Goal: Task Accomplishment & Management: Manage account settings

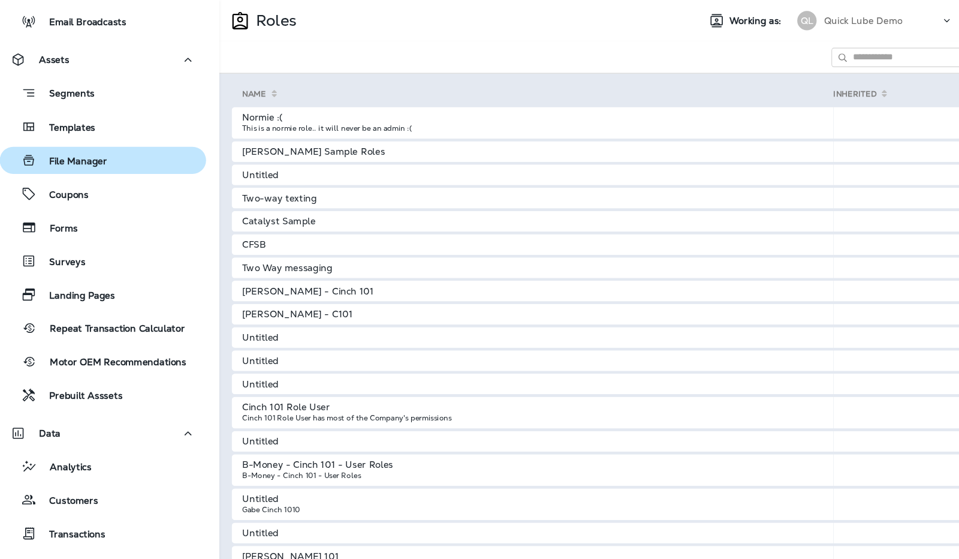
scroll to position [296, 0]
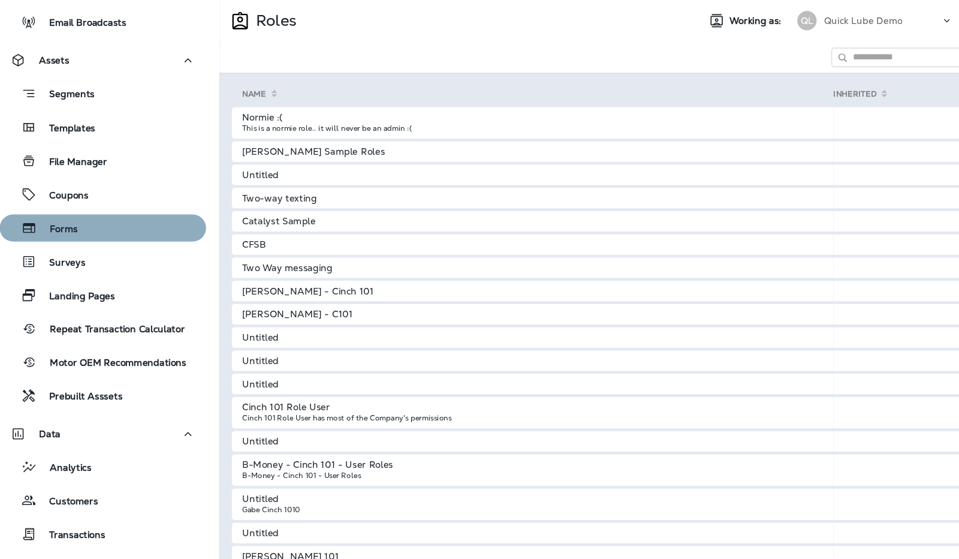
click at [107, 211] on div "Forms" at bounding box center [108, 212] width 182 height 18
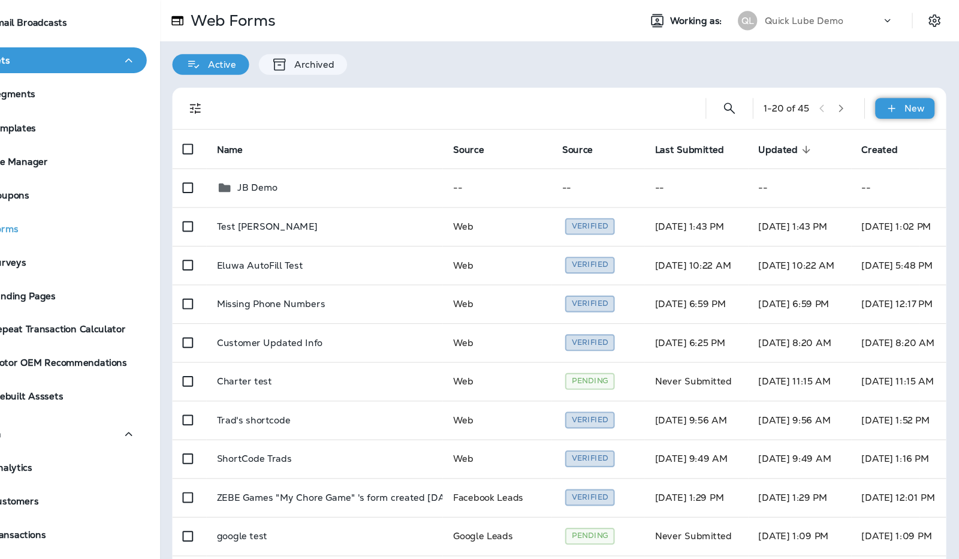
click at [909, 104] on p "New" at bounding box center [918, 101] width 19 height 10
click at [880, 132] on p "New Form" at bounding box center [874, 130] width 47 height 10
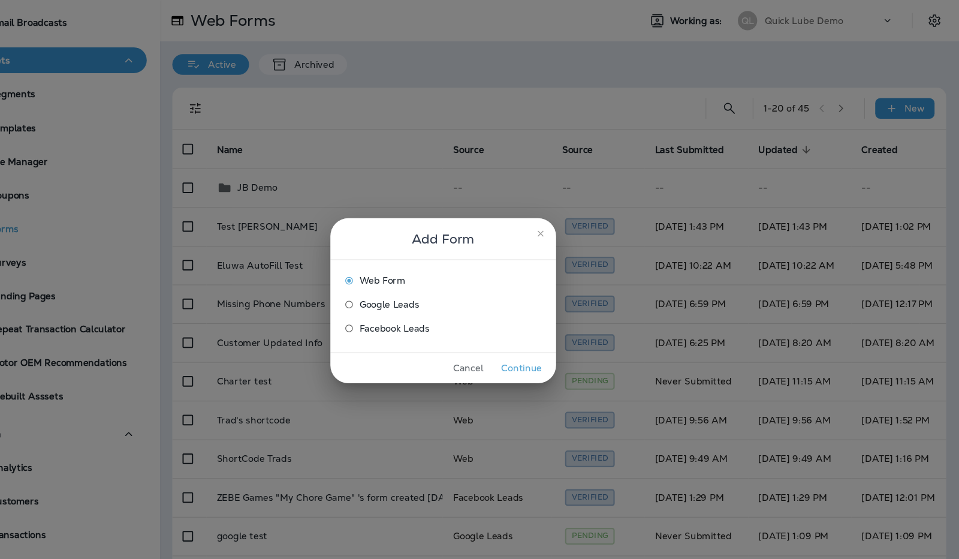
click at [557, 343] on button "Continue" at bounding box center [552, 342] width 45 height 19
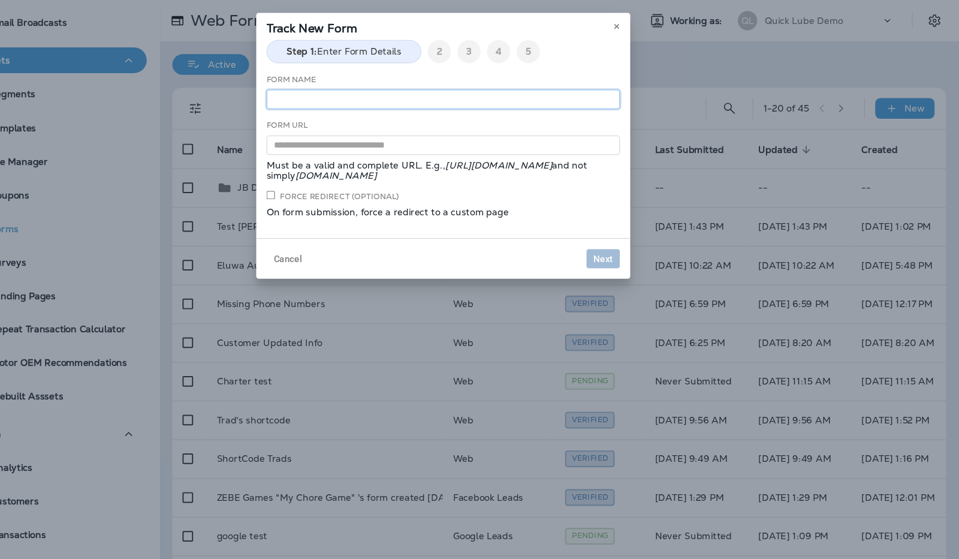
click at [484, 96] on input "text" at bounding box center [479, 92] width 329 height 18
click at [642, 19] on button at bounding box center [640, 24] width 13 height 13
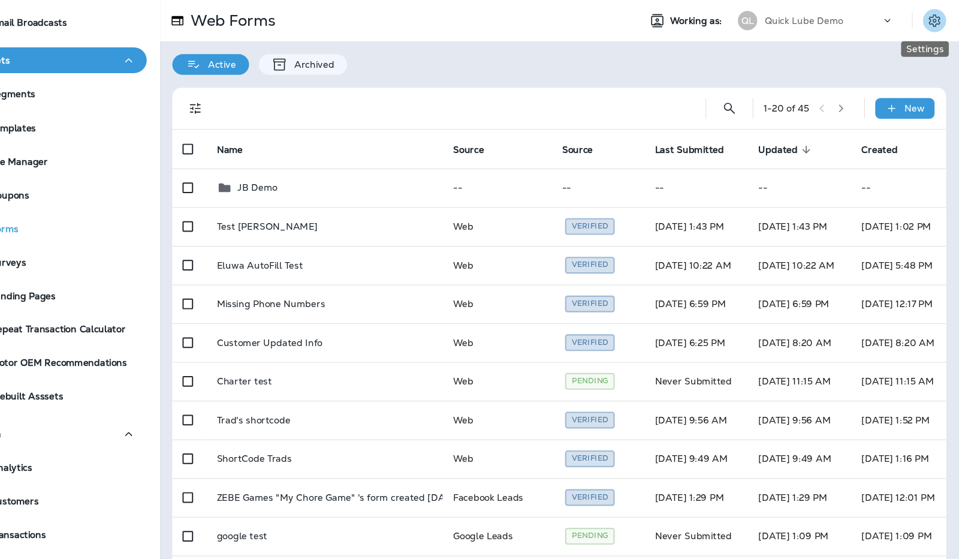
click at [931, 16] on icon "Settings" at bounding box center [936, 18] width 11 height 11
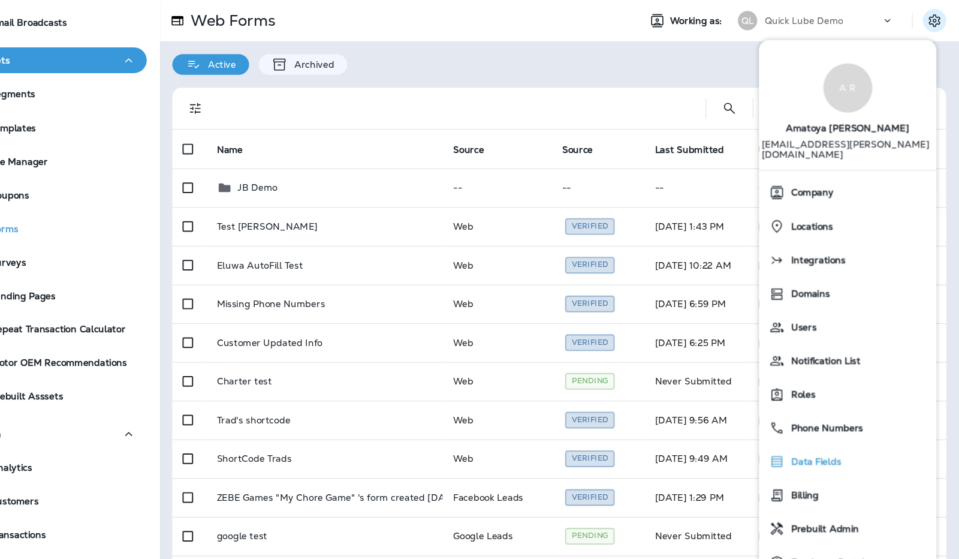
click at [809, 417] on div "Data Fields" at bounding box center [855, 429] width 155 height 24
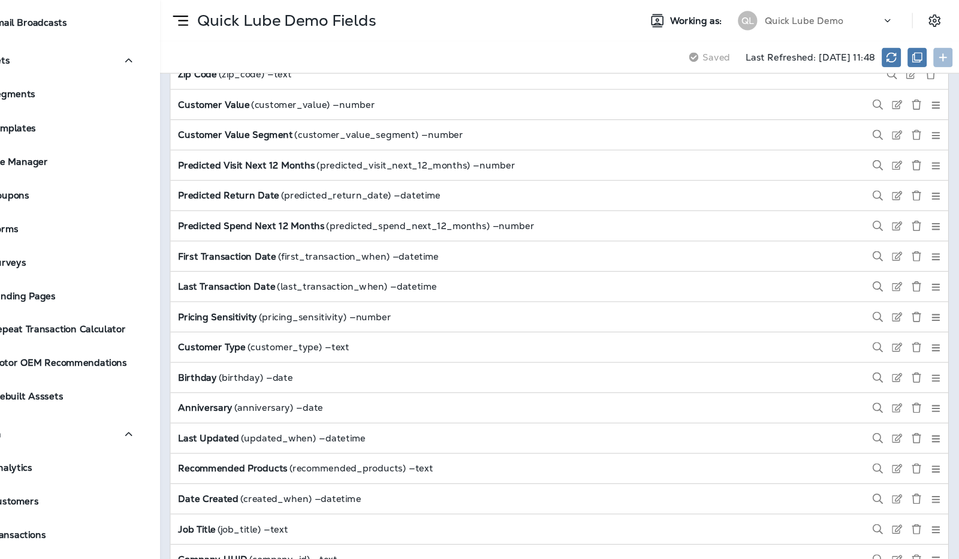
scroll to position [285, 0]
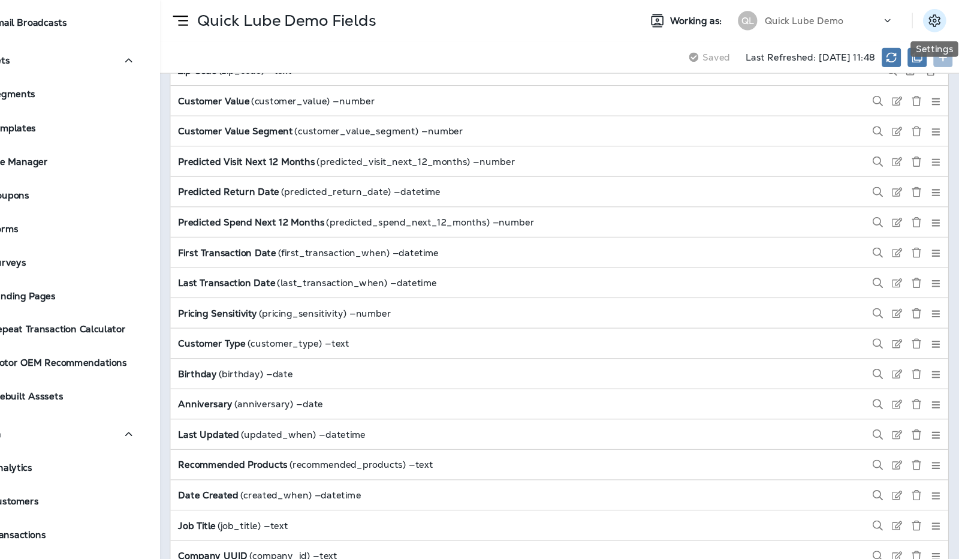
click at [942, 17] on icon "Settings" at bounding box center [936, 19] width 14 height 14
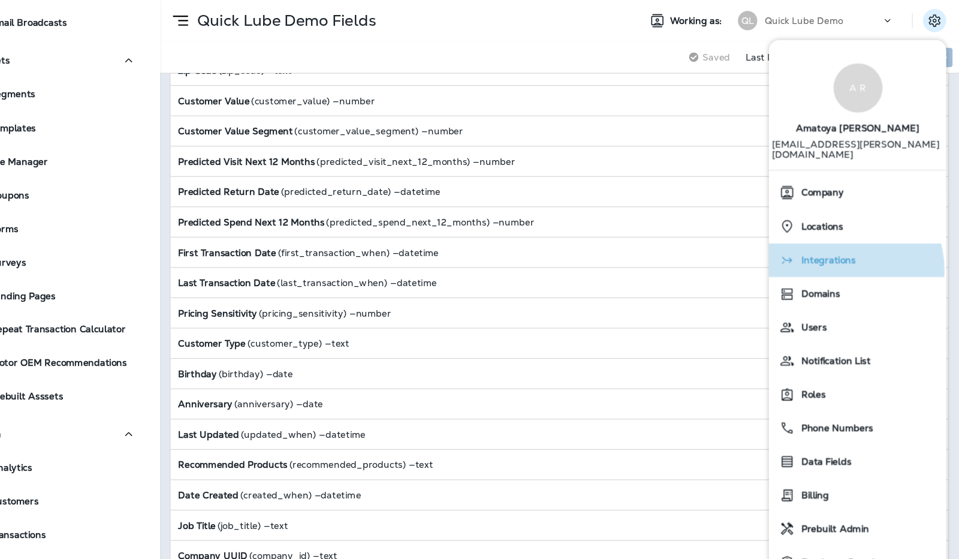
click at [850, 240] on div "Integrations" at bounding box center [864, 242] width 155 height 24
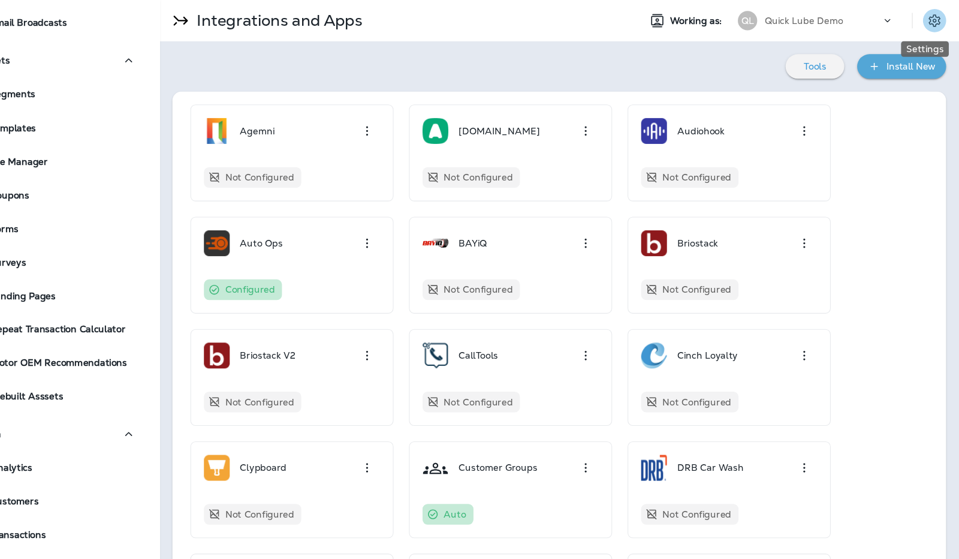
click at [929, 20] on icon "Settings" at bounding box center [936, 19] width 14 height 14
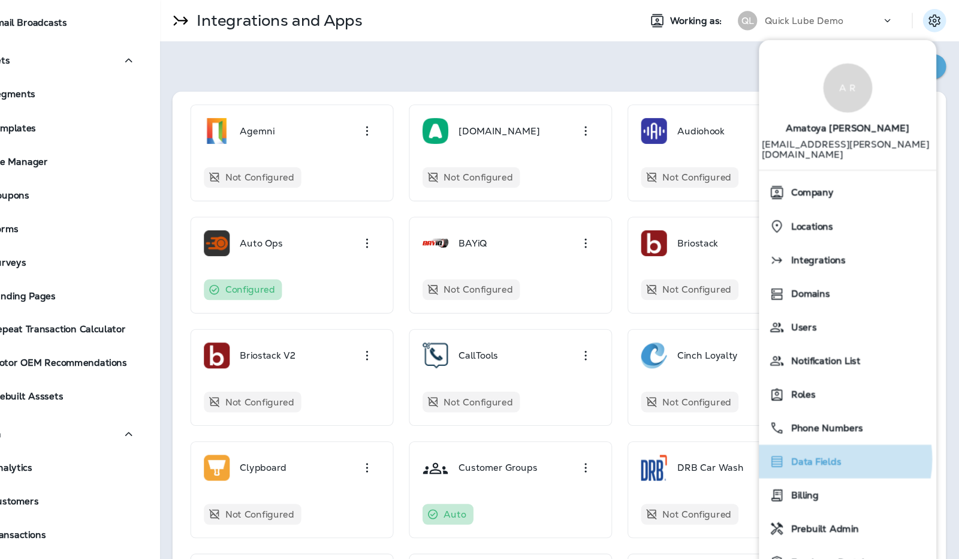
click at [832, 424] on span "Data Fields" at bounding box center [823, 429] width 53 height 10
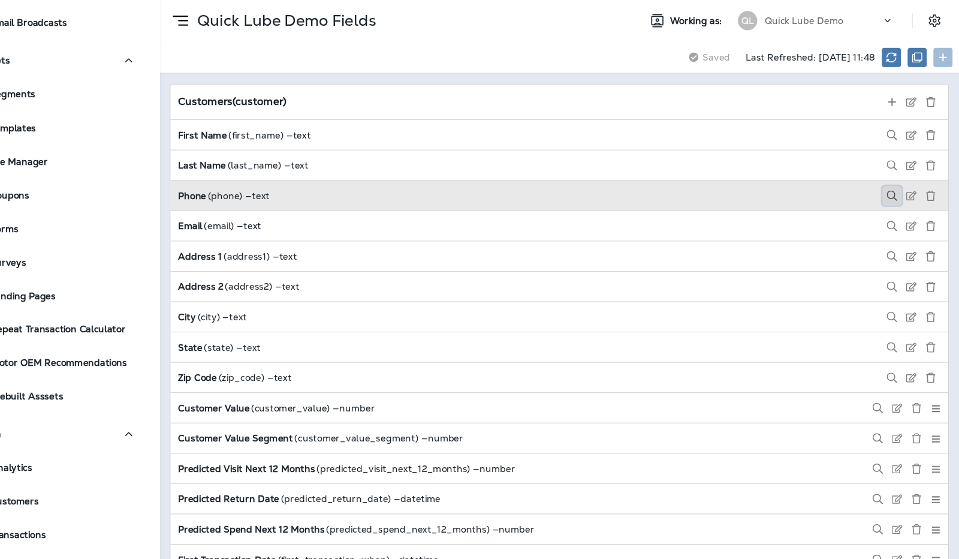
click at [892, 179] on icon at bounding box center [897, 182] width 10 height 10
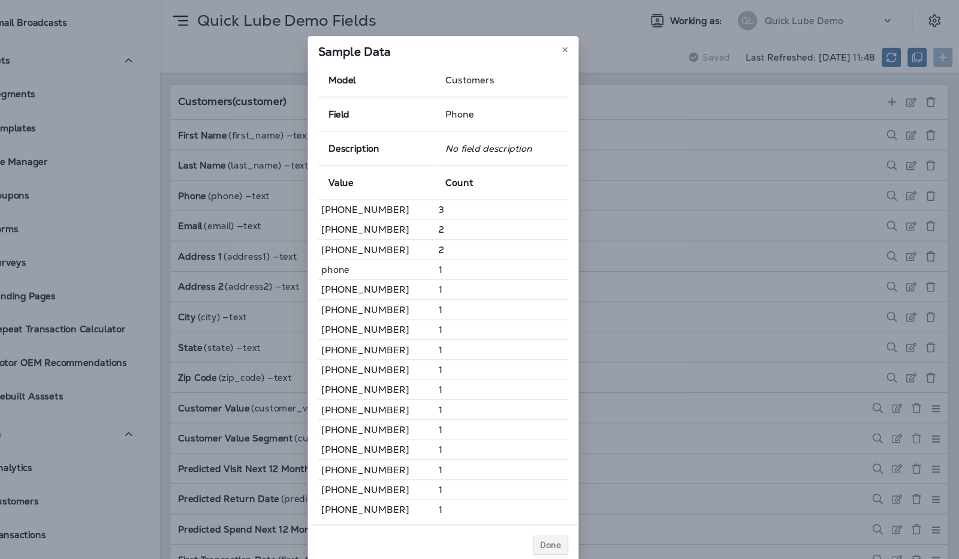
click at [731, 85] on div "Sample Data Model Customers Field Phone Description No field description Value …" at bounding box center [479, 279] width 959 height 559
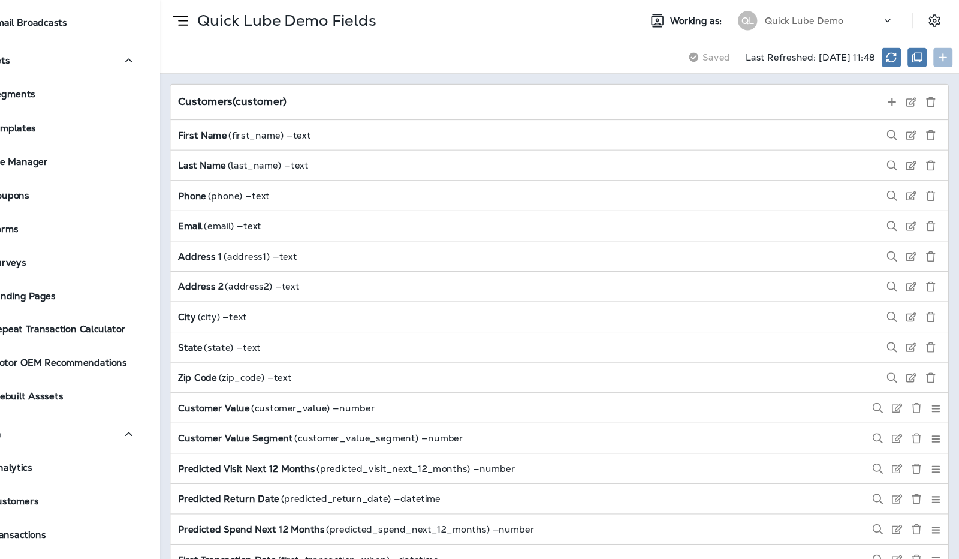
click at [953, 18] on div at bounding box center [943, 19] width 34 height 22
click at [930, 23] on icon "Settings" at bounding box center [936, 19] width 14 height 14
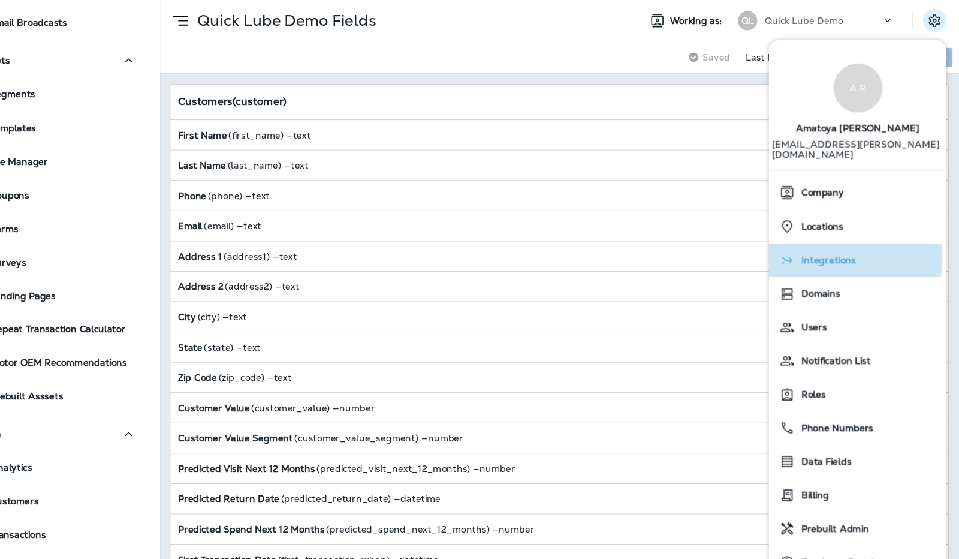
click at [836, 237] on span "Integrations" at bounding box center [834, 242] width 57 height 10
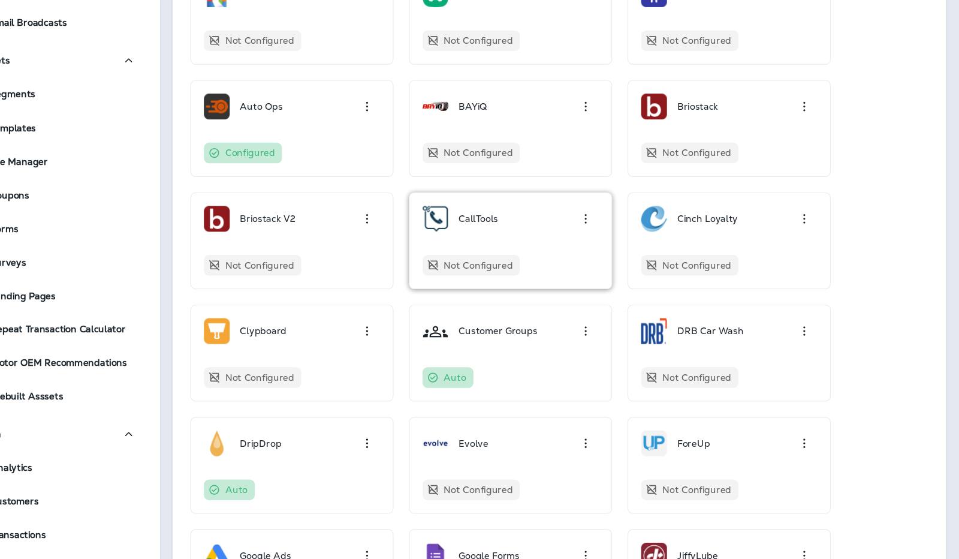
scroll to position [127, 0]
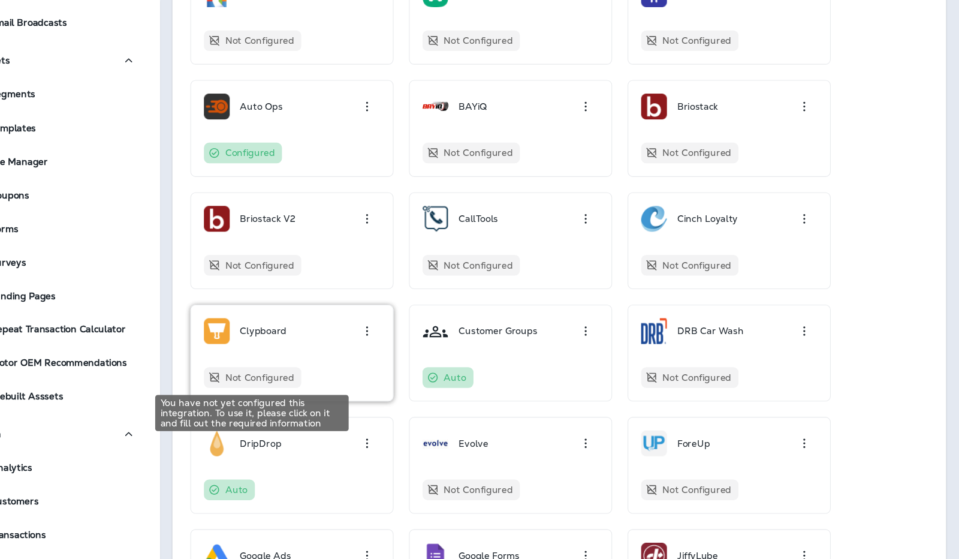
click at [344, 357] on div "Not Configured" at bounding box center [302, 350] width 91 height 19
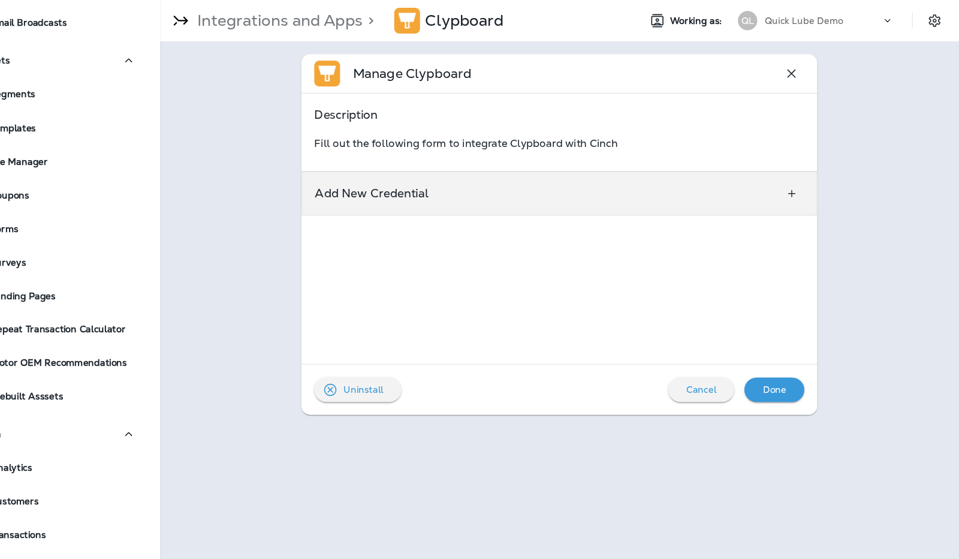
click at [698, 176] on div "Add New Credential" at bounding box center [588, 179] width 480 height 41
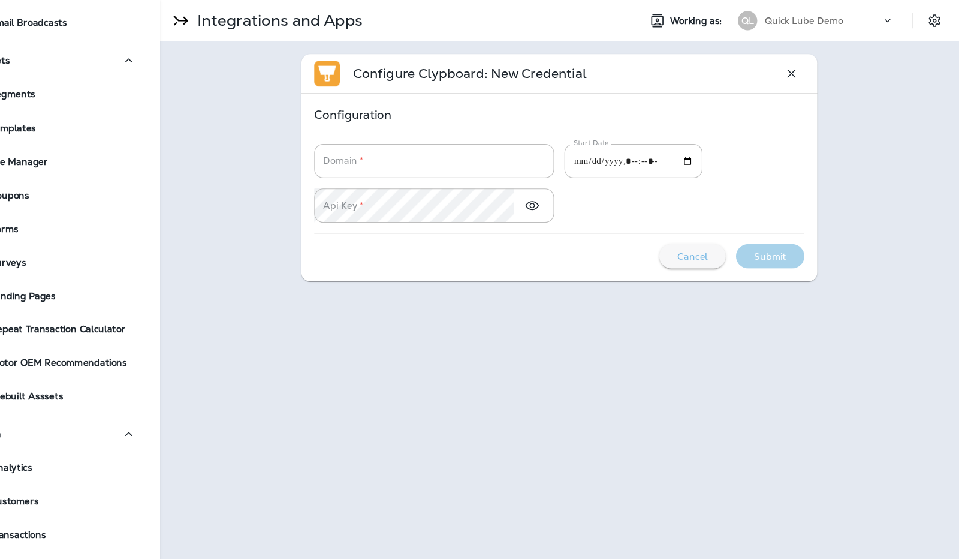
click at [713, 244] on div "Cancel" at bounding box center [711, 238] width 43 height 16
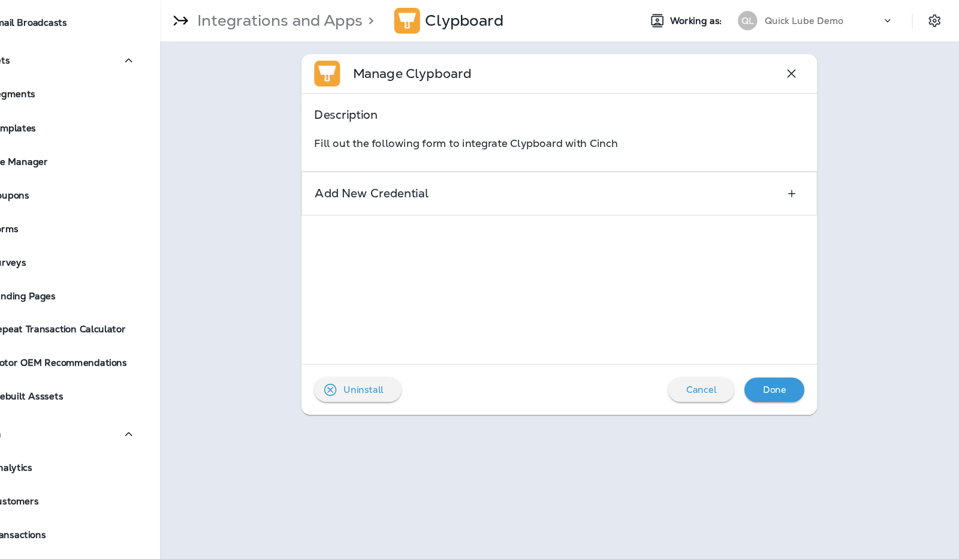
click at [800, 74] on icon "button" at bounding box center [803, 68] width 14 height 14
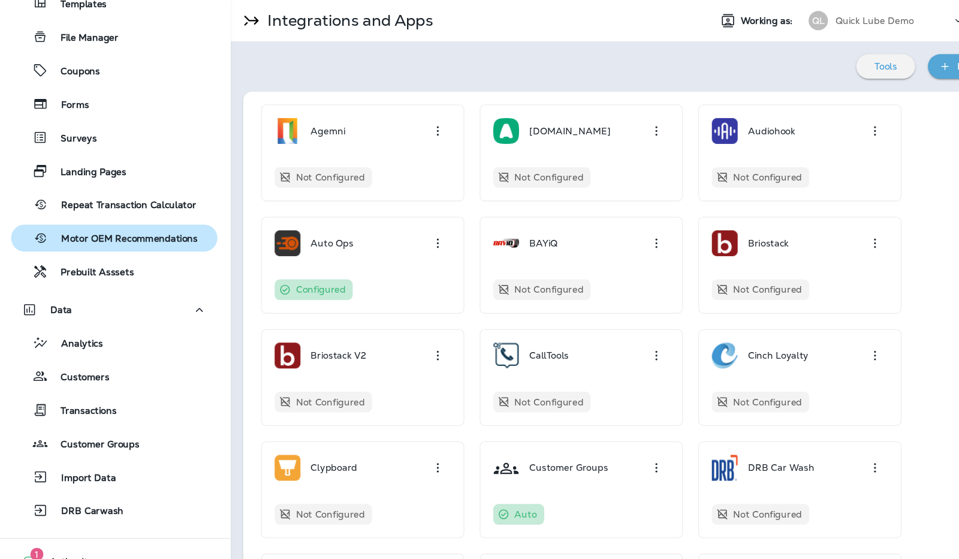
scroll to position [413, 0]
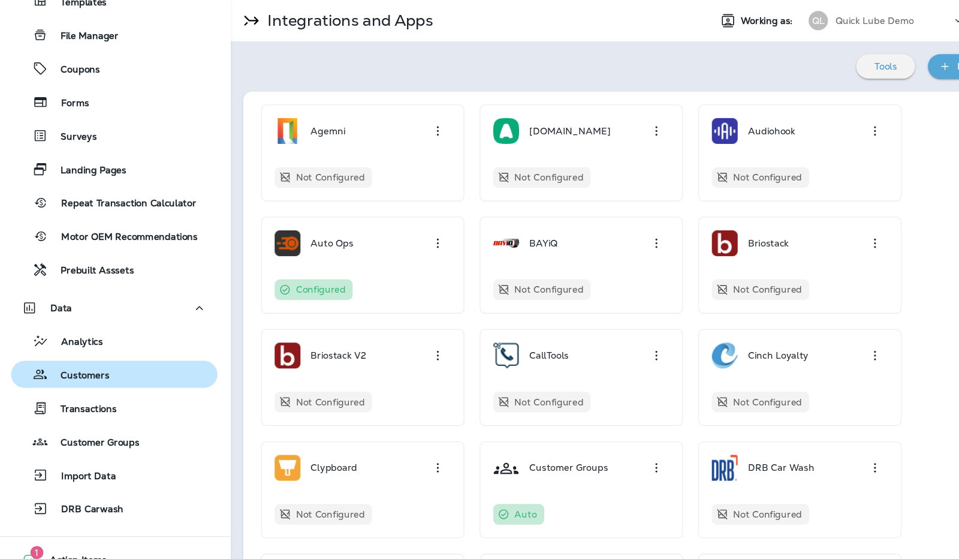
click at [94, 345] on p "Customers" at bounding box center [74, 349] width 57 height 11
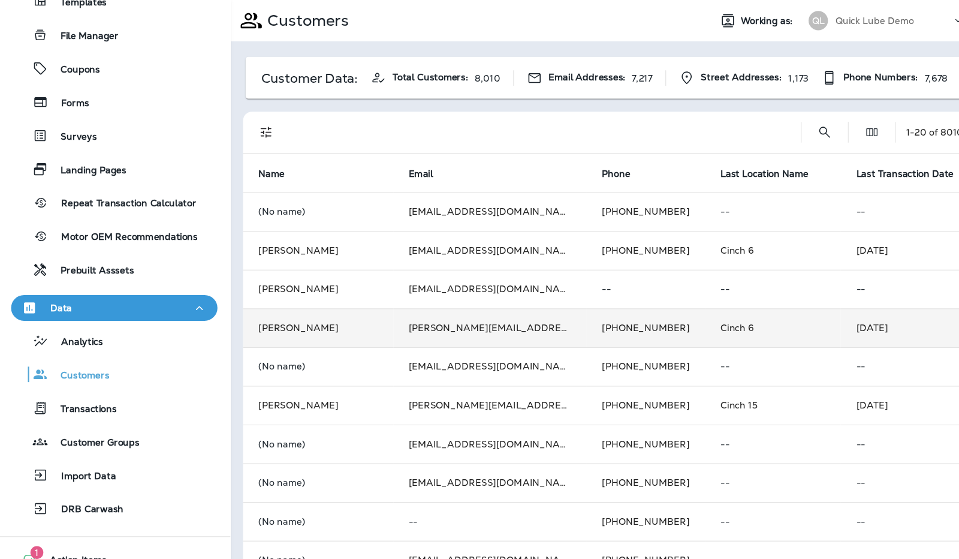
click at [311, 300] on td "[PERSON_NAME]" at bounding box center [298, 305] width 140 height 36
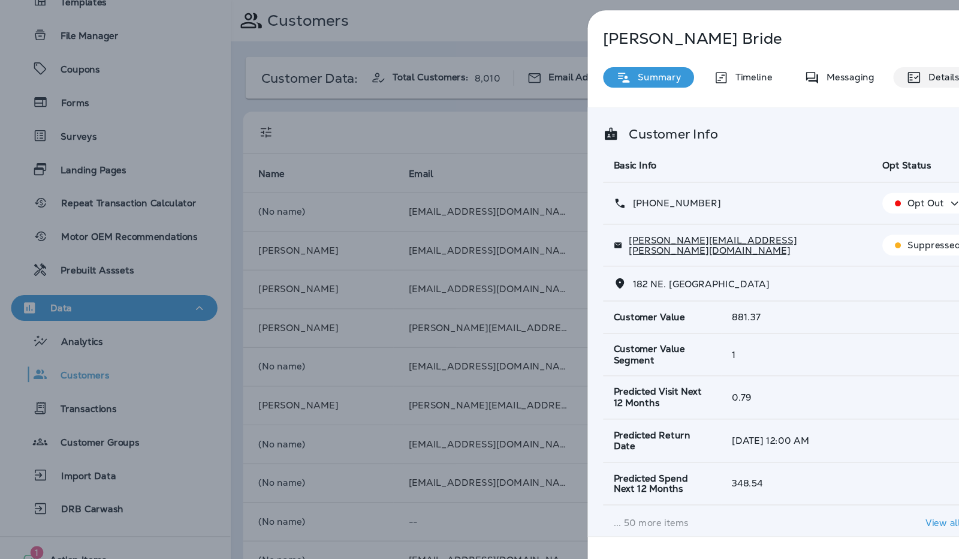
click at [863, 79] on div "Details" at bounding box center [868, 71] width 73 height 19
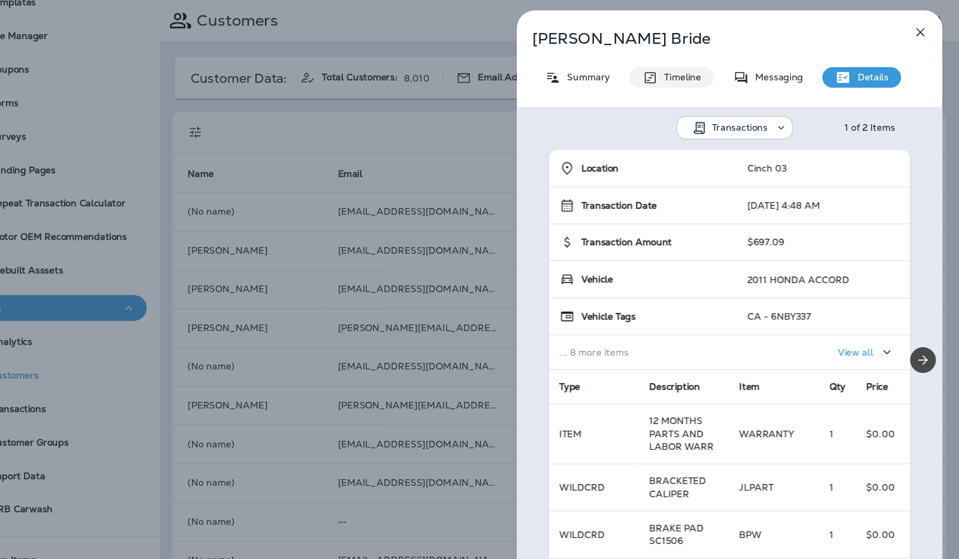
click at [700, 73] on p "Timeline" at bounding box center [699, 72] width 40 height 10
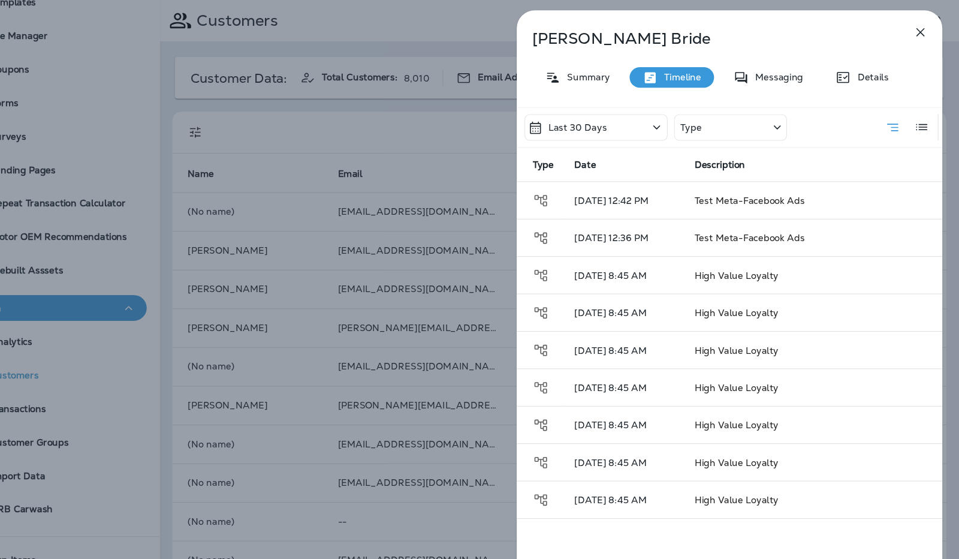
click at [665, 120] on div "Last 30 Days" at bounding box center [621, 118] width 133 height 25
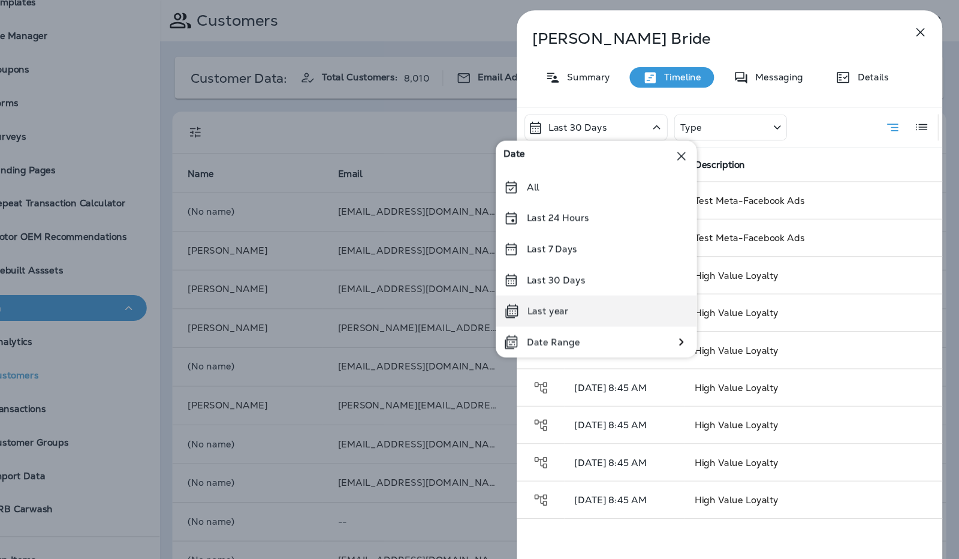
click at [598, 285] on div "Last year" at bounding box center [621, 289] width 187 height 29
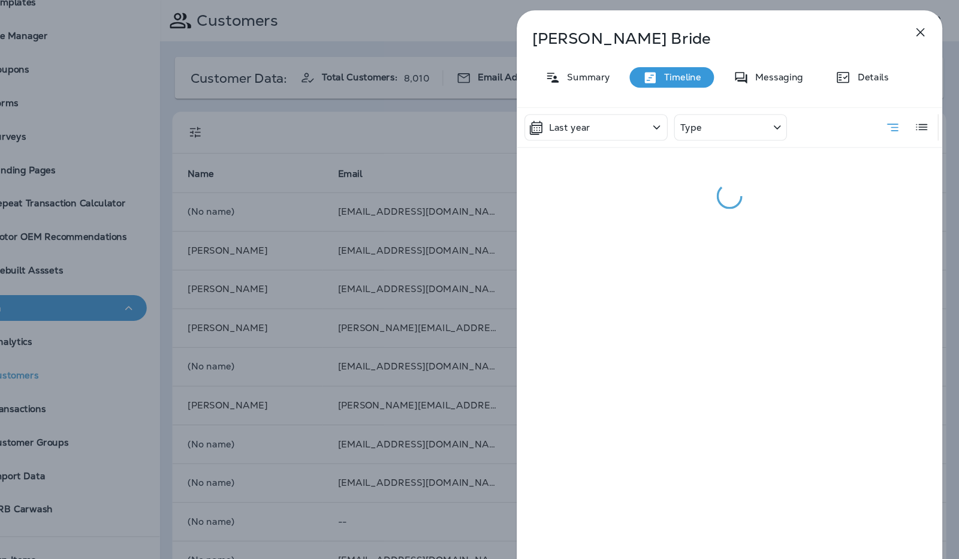
click at [776, 119] on div "Type" at bounding box center [746, 118] width 105 height 25
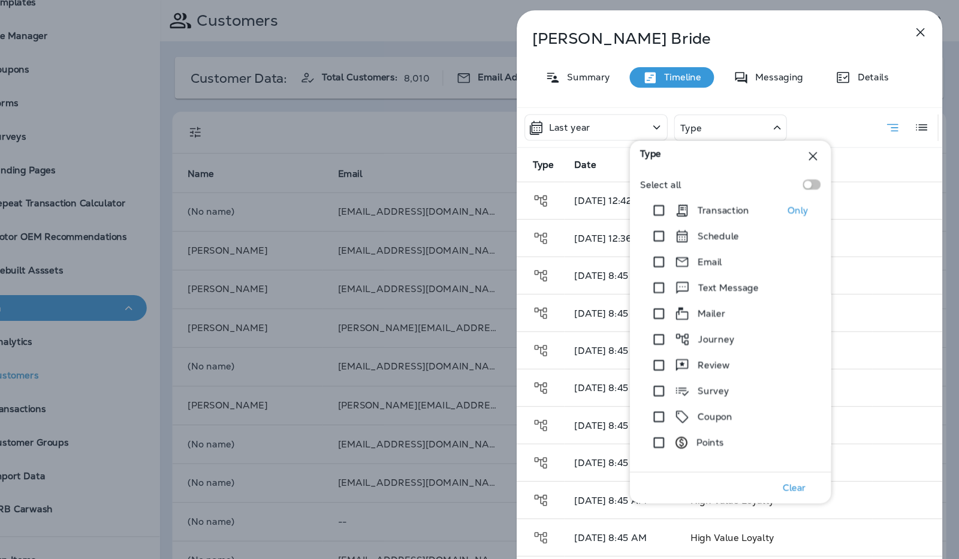
click at [751, 192] on p "Transaction" at bounding box center [740, 196] width 48 height 10
click at [910, 226] on button "Expand" at bounding box center [922, 221] width 24 height 25
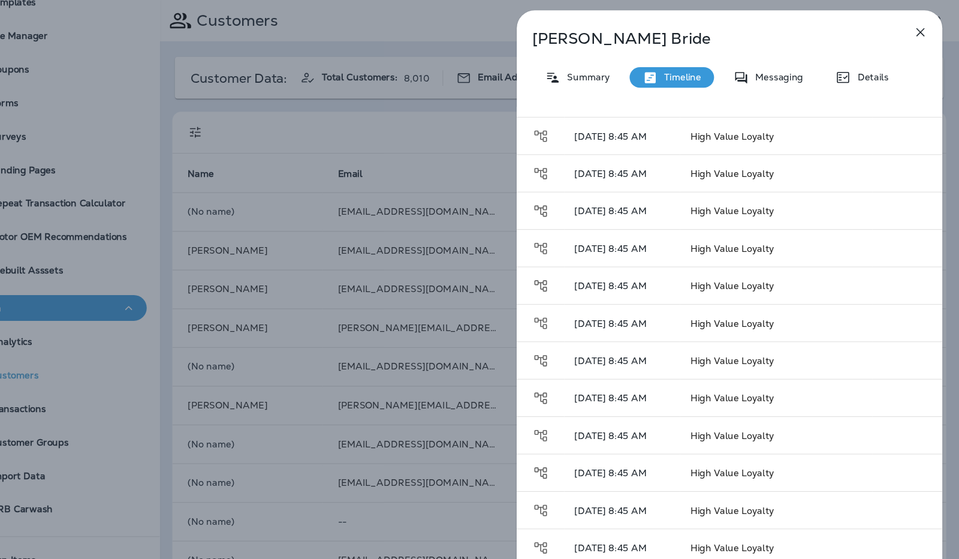
scroll to position [544, 0]
click at [775, 77] on p "Messaging" at bounding box center [789, 72] width 50 height 10
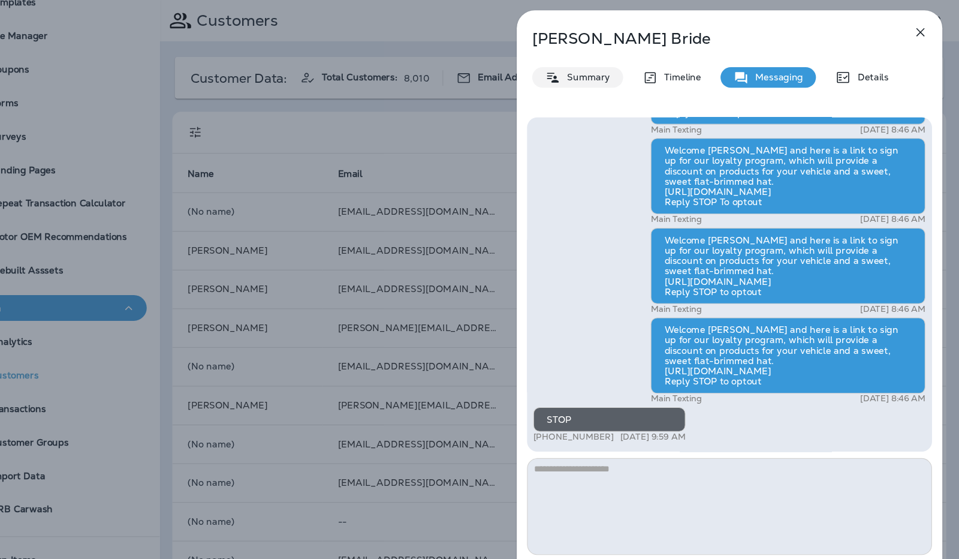
click at [601, 75] on p "Summary" at bounding box center [612, 72] width 46 height 10
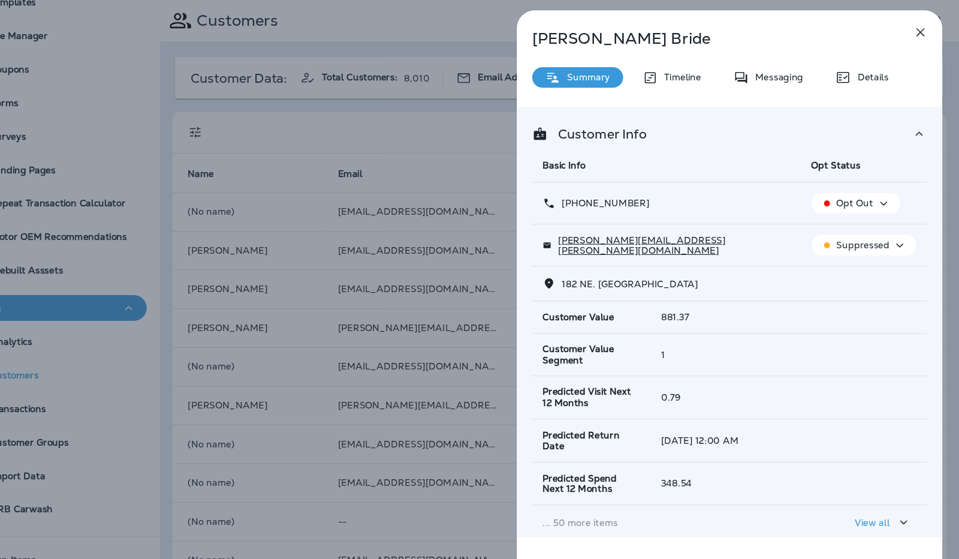
click at [922, 32] on icon "button" at bounding box center [923, 30] width 14 height 14
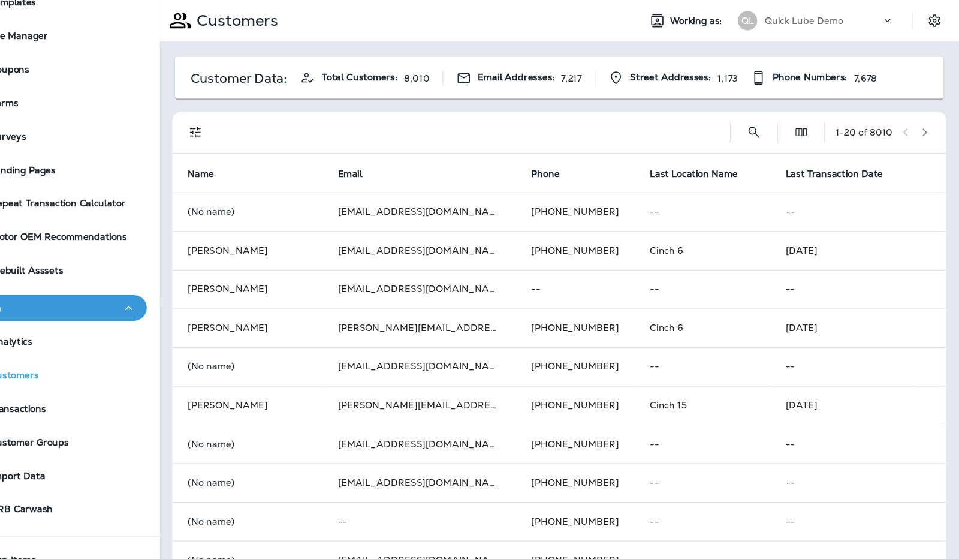
click at [940, 14] on div at bounding box center [943, 19] width 34 height 22
click at [932, 20] on icon "Settings" at bounding box center [936, 18] width 11 height 11
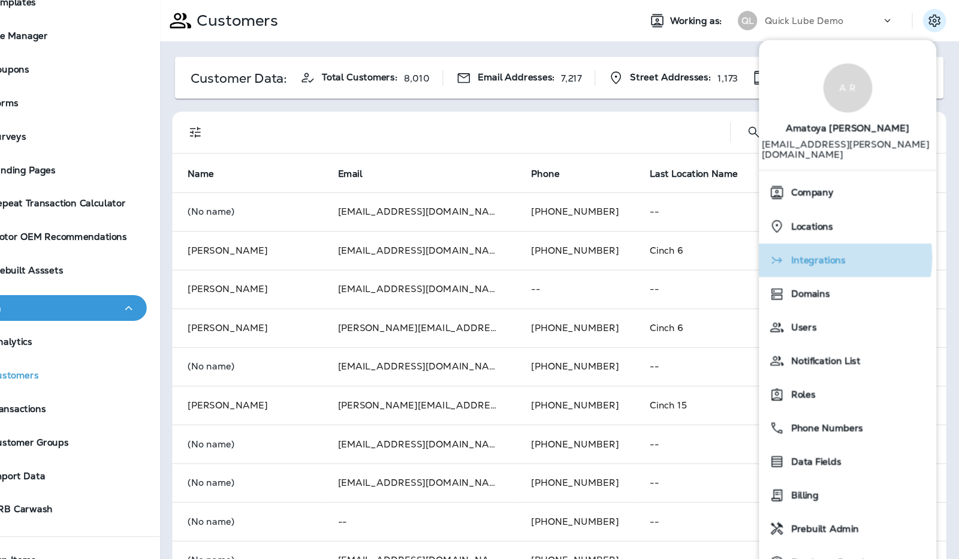
click at [833, 237] on span "Integrations" at bounding box center [825, 242] width 57 height 10
